Goal: Information Seeking & Learning: Learn about a topic

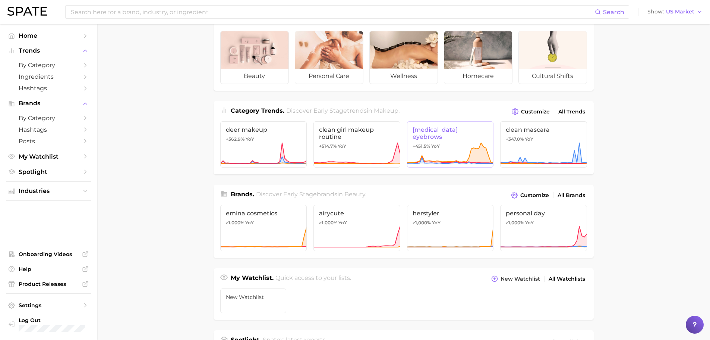
scroll to position [37, 0]
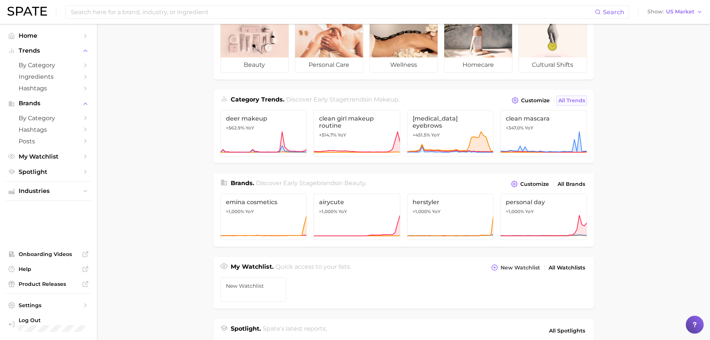
click at [570, 101] on span "All Trends" at bounding box center [571, 100] width 27 height 6
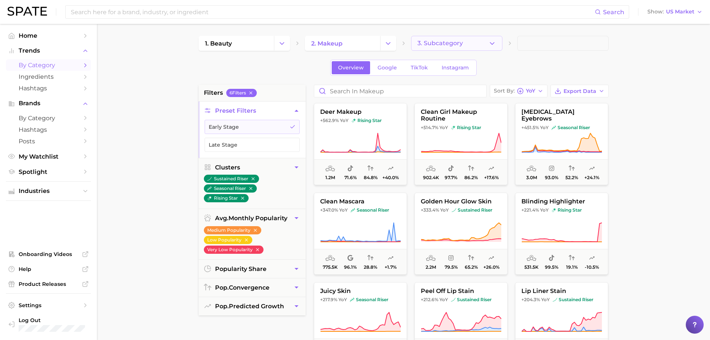
click at [445, 42] on span "3. Subcategory" at bounding box center [440, 43] width 45 height 7
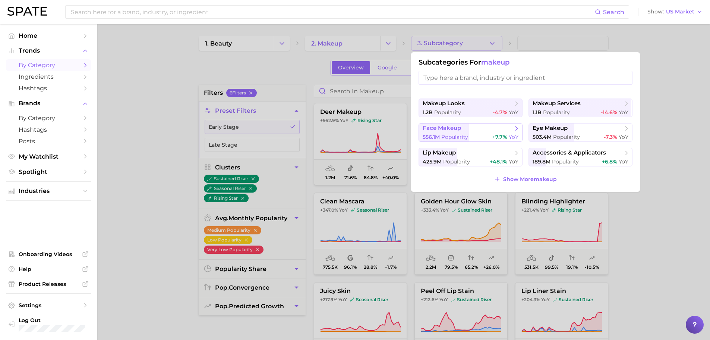
click at [476, 134] on div "556.1m Popularity +7.7% YoY" at bounding box center [471, 136] width 96 height 7
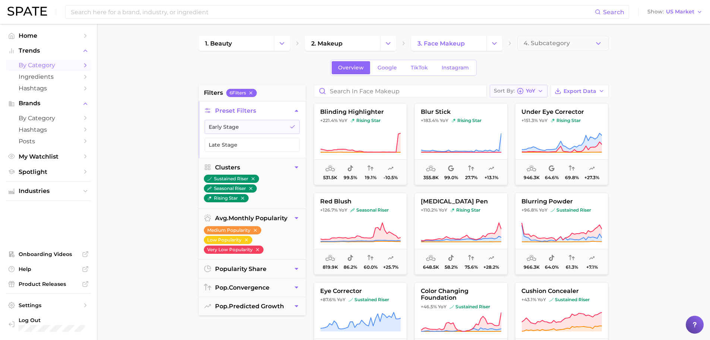
click at [532, 91] on span "YoY" at bounding box center [530, 91] width 9 height 4
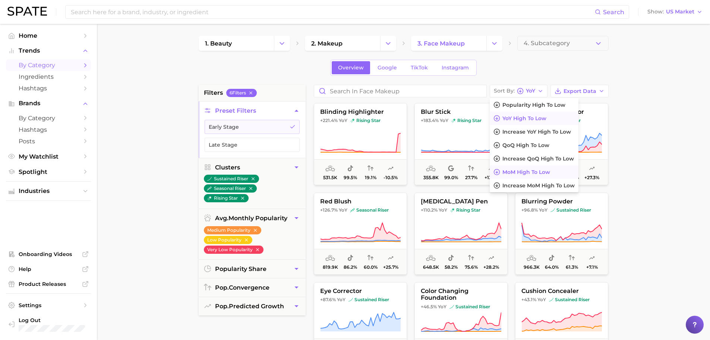
click at [516, 170] on span "MoM high to low" at bounding box center [527, 172] width 48 height 6
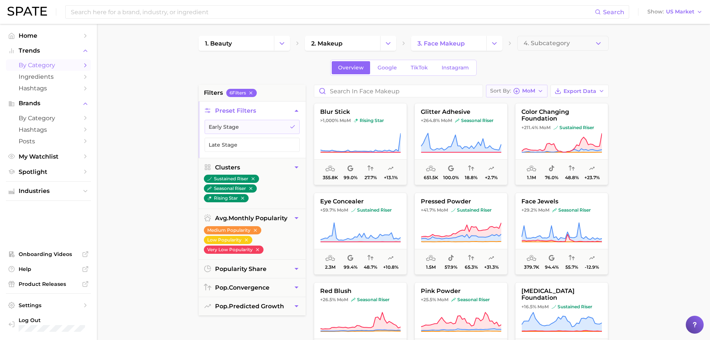
click at [532, 91] on span "MoM" at bounding box center [528, 91] width 13 height 4
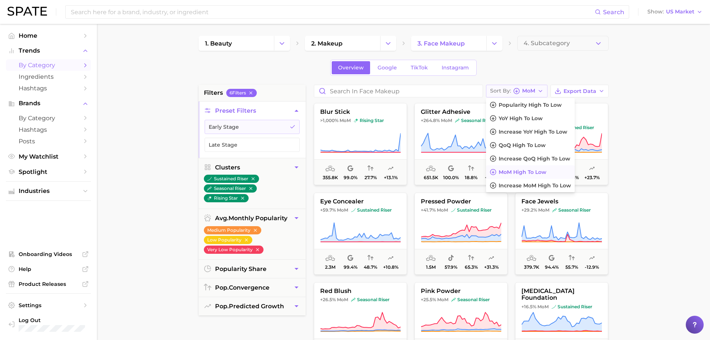
click at [532, 91] on span "MoM" at bounding box center [528, 91] width 13 height 4
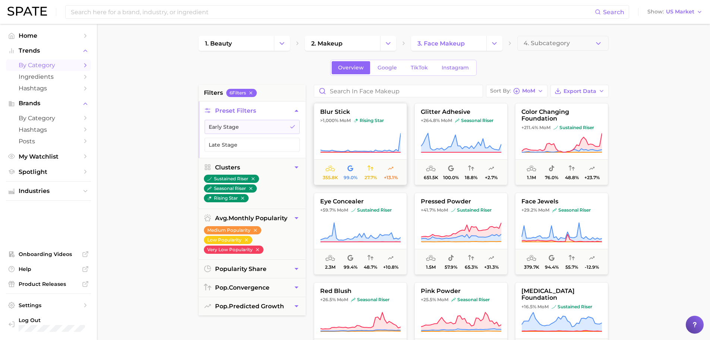
click at [381, 135] on icon at bounding box center [360, 142] width 81 height 21
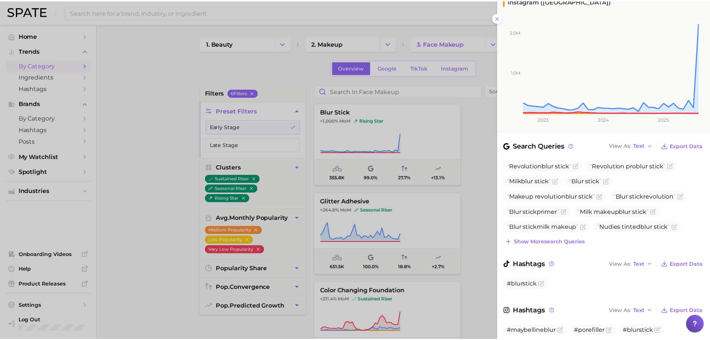
scroll to position [134, 0]
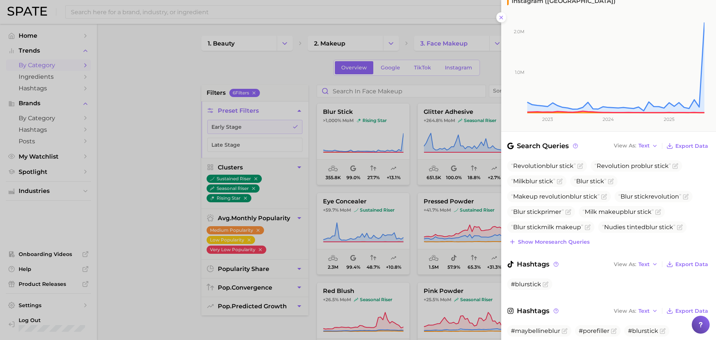
click at [167, 148] on div at bounding box center [358, 170] width 716 height 340
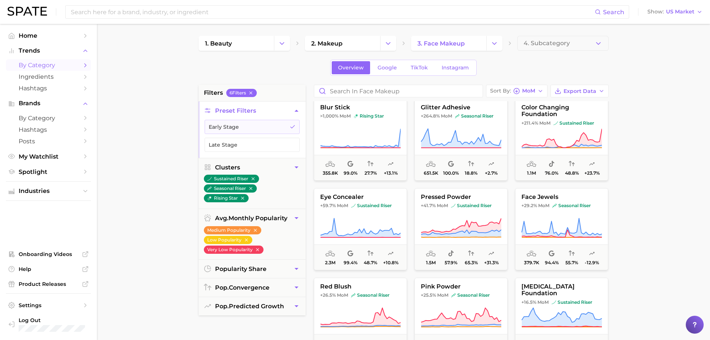
scroll to position [0, 0]
